Goal: Feedback & Contribution: Contribute content

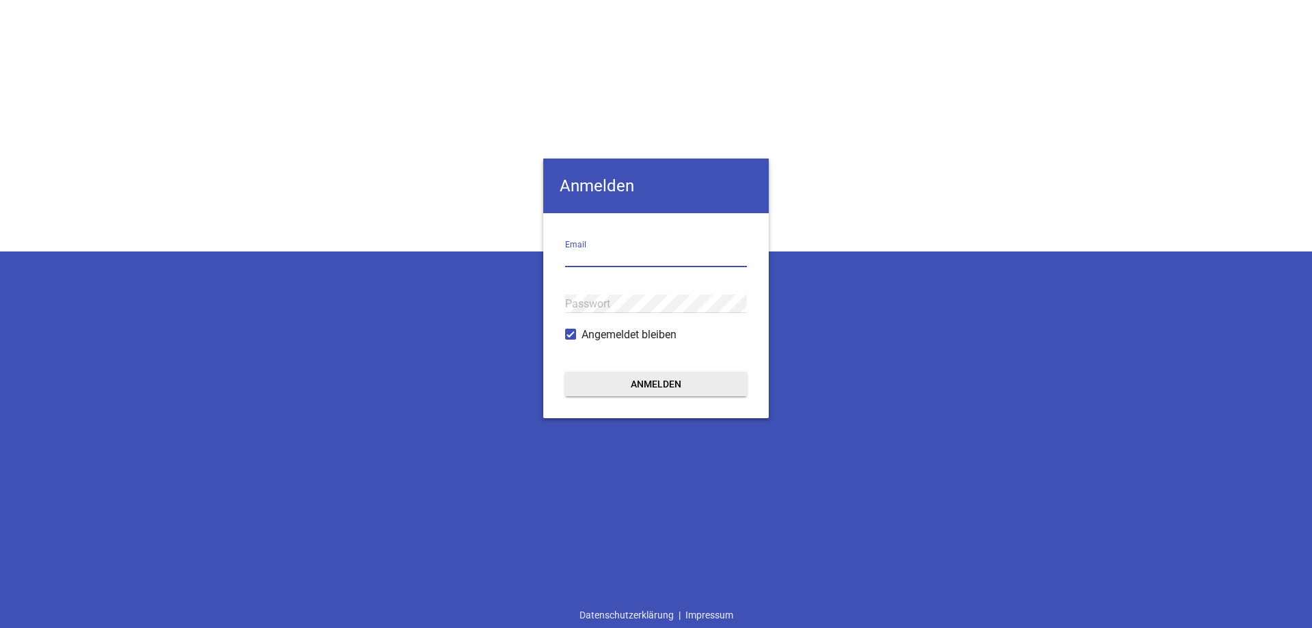
drag, startPoint x: 580, startPoint y: 262, endPoint x: 441, endPoint y: 280, distance: 140.6
click at [580, 263] on input "email" at bounding box center [656, 258] width 182 height 18
type input "[EMAIL_ADDRESS][DOMAIN_NAME]"
click at [565, 372] on button "Anmelden" at bounding box center [656, 384] width 182 height 25
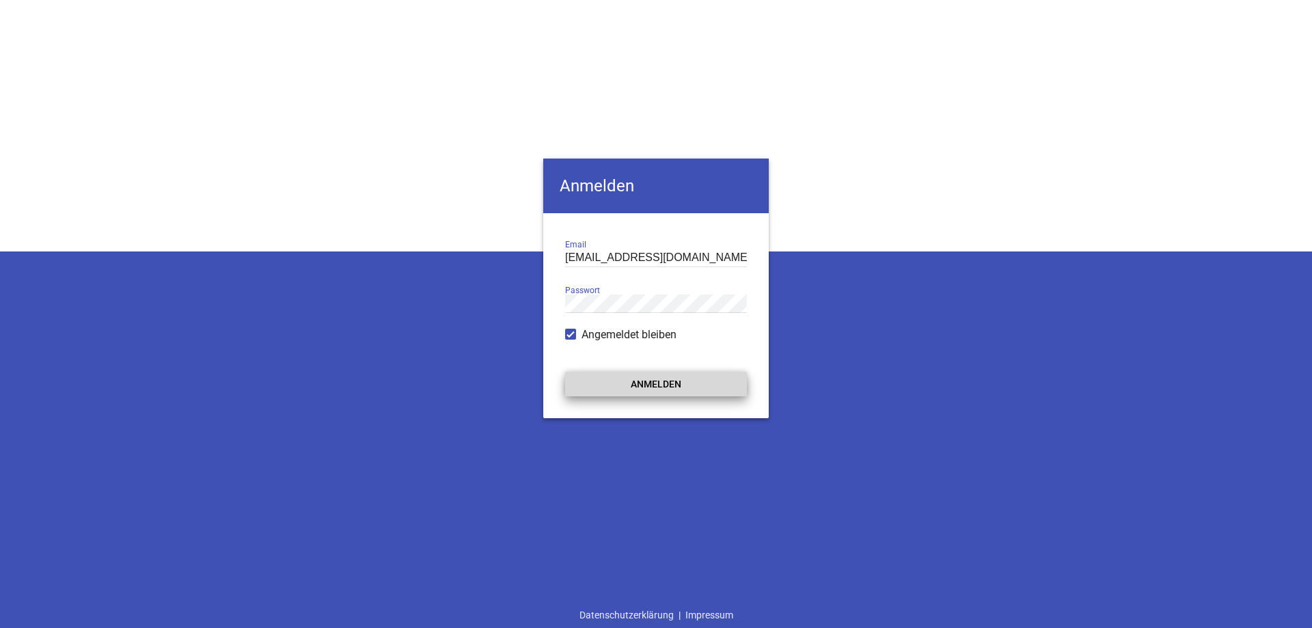
drag, startPoint x: 629, startPoint y: 380, endPoint x: 614, endPoint y: 370, distance: 17.8
click at [632, 380] on button "Anmelden" at bounding box center [656, 384] width 182 height 25
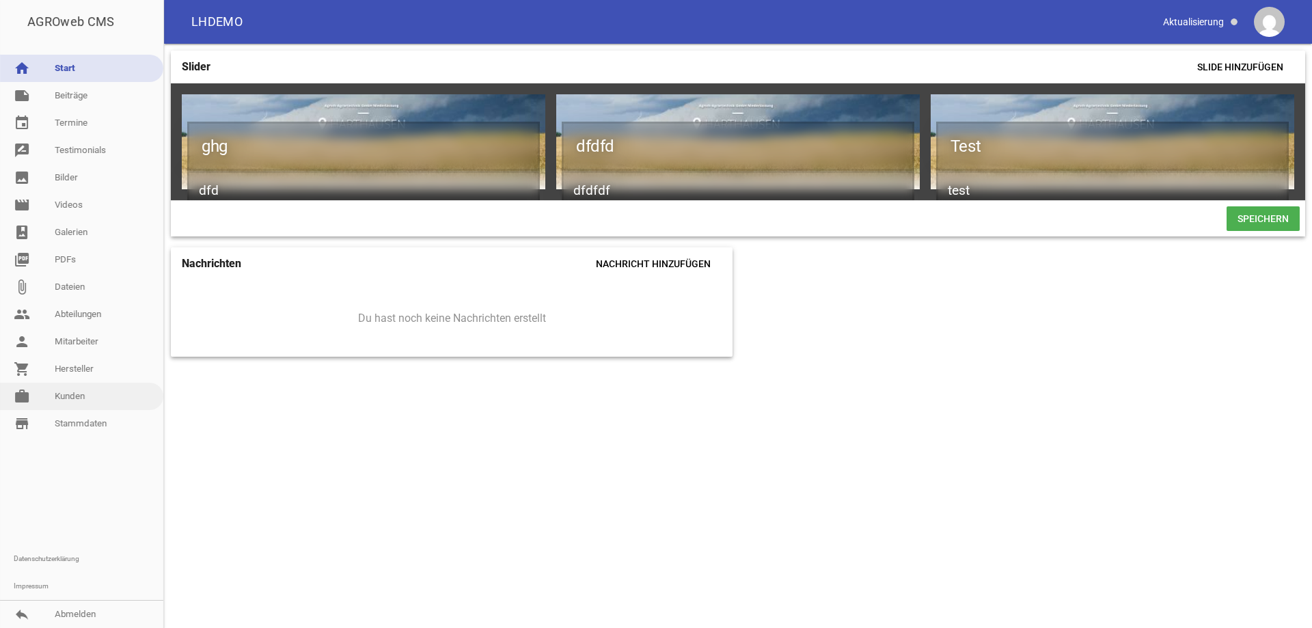
click at [72, 398] on link "work [PERSON_NAME]" at bounding box center [81, 396] width 163 height 27
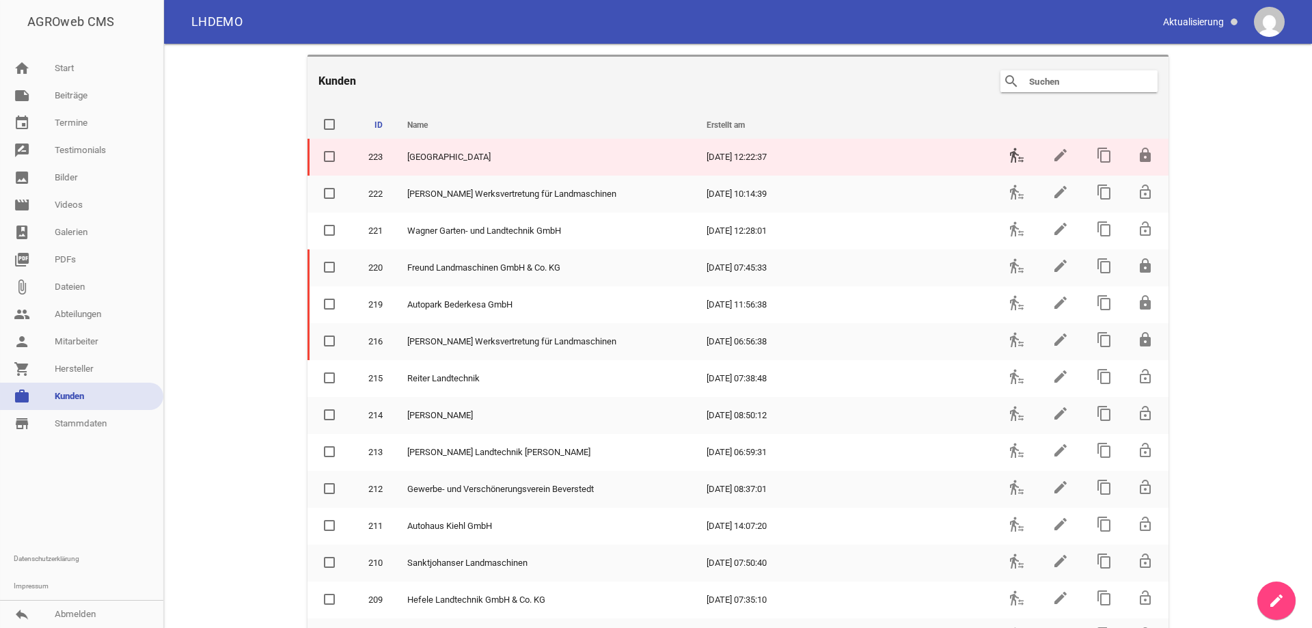
click at [1014, 148] on icon "transfer_within_a_station" at bounding box center [1017, 155] width 16 height 16
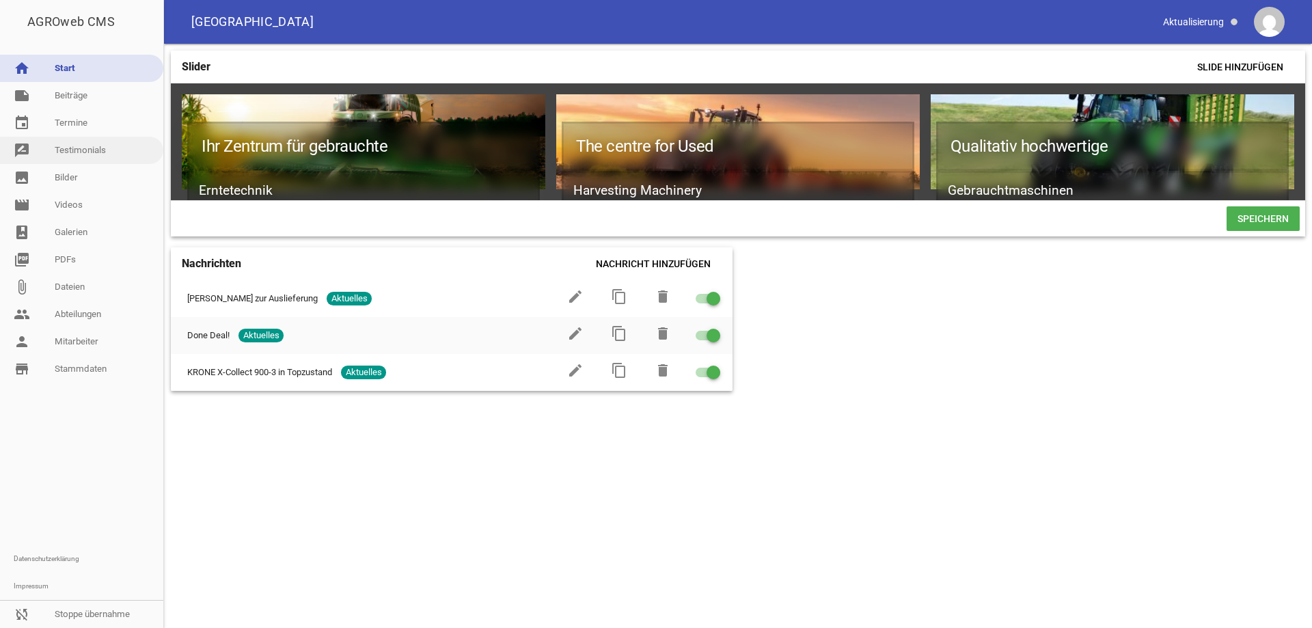
click at [65, 151] on link "rate_review Testimonials" at bounding box center [81, 150] width 163 height 27
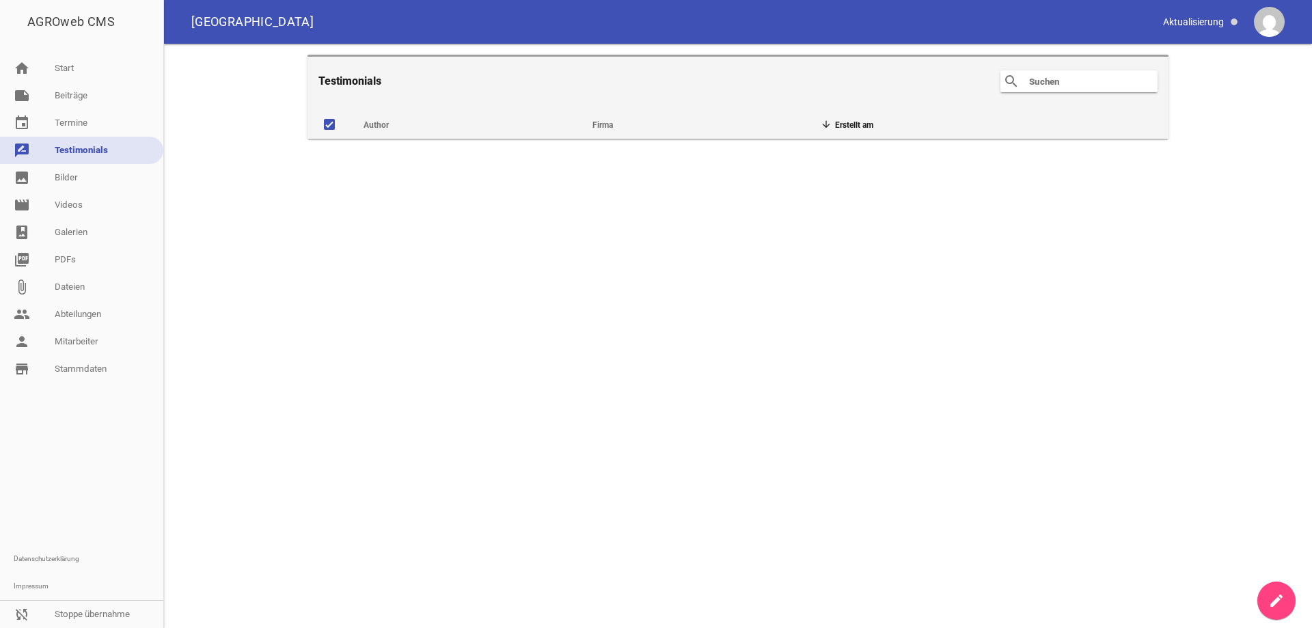
click at [1280, 597] on icon "create" at bounding box center [1276, 601] width 16 height 16
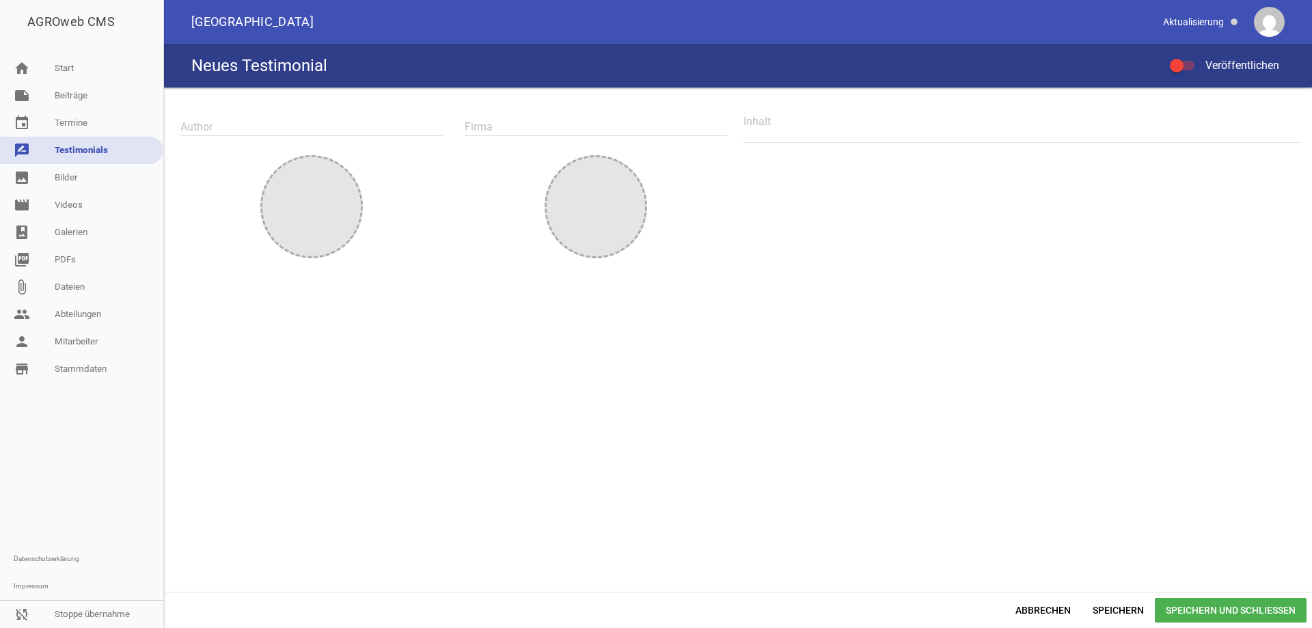
click at [264, 125] on input "text" at bounding box center [311, 127] width 262 height 18
type input "[PERSON_NAME]"
drag, startPoint x: 772, startPoint y: 128, endPoint x: 808, endPoint y: 153, distance: 44.2
click at [773, 128] on textarea at bounding box center [1023, 127] width 558 height 31
type textarea "sdfsdff"
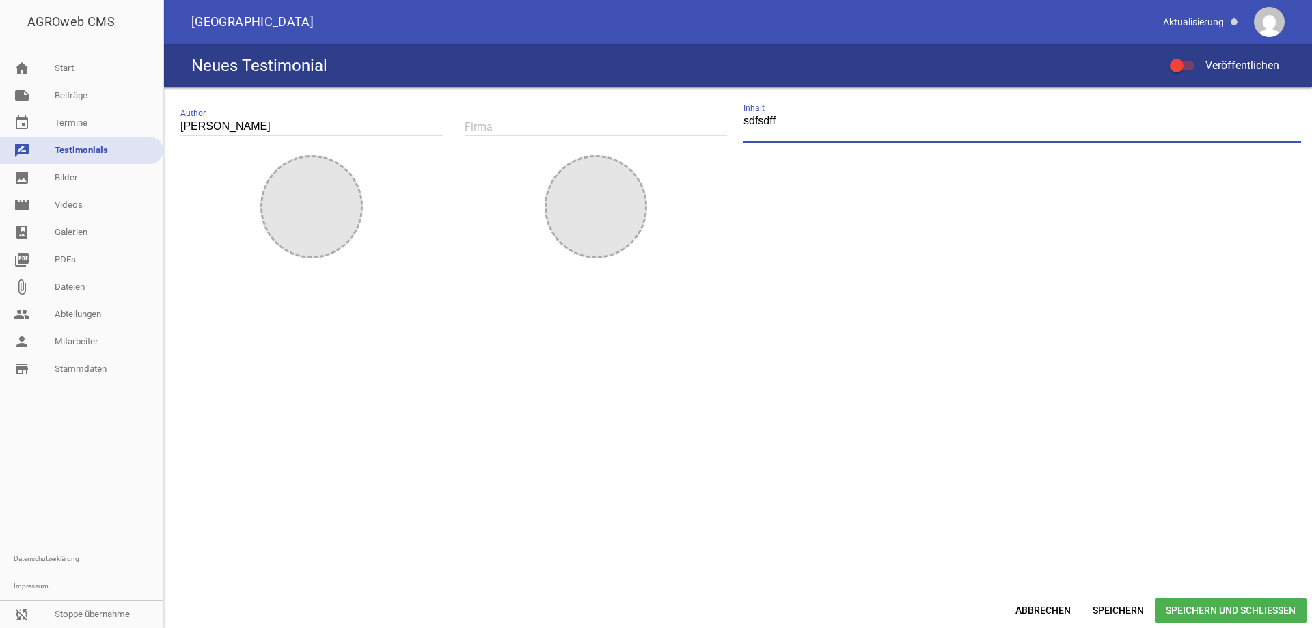
click at [1189, 68] on div at bounding box center [1182, 66] width 25 height 10
click at [1189, 57] on input "Veröffentlichen" at bounding box center [1189, 57] width 0 height 0
click at [1199, 611] on span "Speichern und Schließen" at bounding box center [1231, 610] width 152 height 25
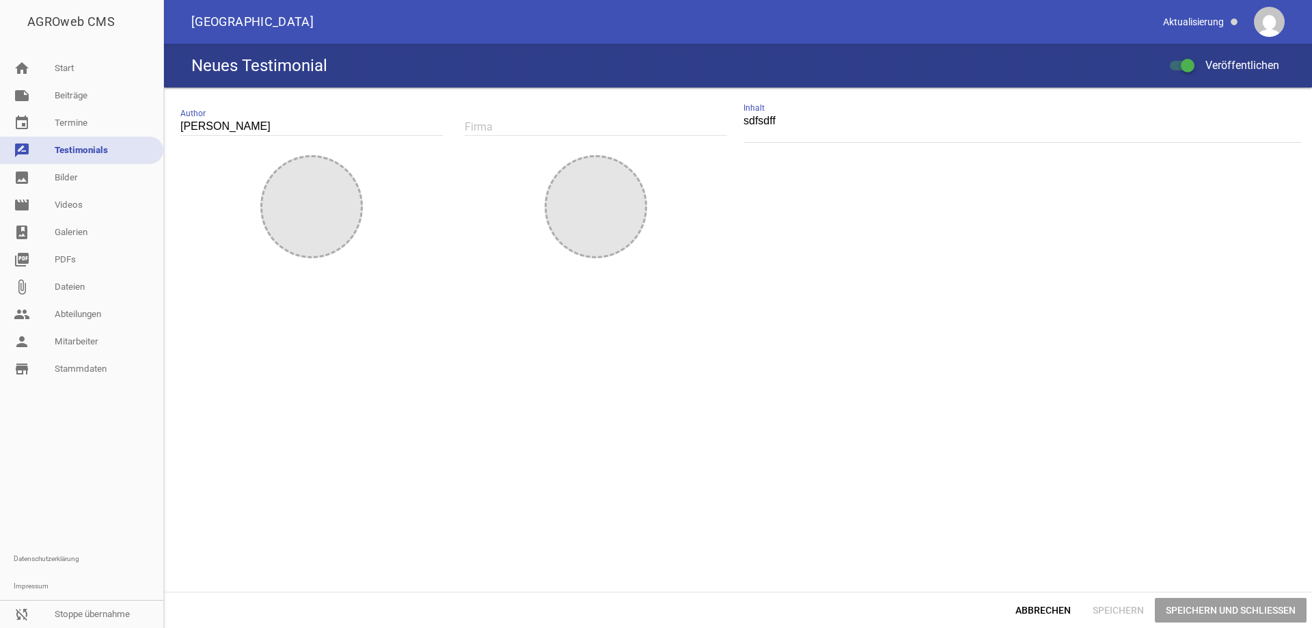
click at [845, 343] on div at bounding box center [738, 430] width 1148 height 323
click at [1176, 65] on div at bounding box center [1182, 66] width 25 height 10
click at [1189, 57] on input "Veröffentlichen" at bounding box center [1189, 57] width 0 height 0
click at [1187, 62] on div at bounding box center [1182, 66] width 25 height 10
click at [1189, 57] on input "Veröffentlichen" at bounding box center [1189, 57] width 0 height 0
